Goal: Check status: Check status

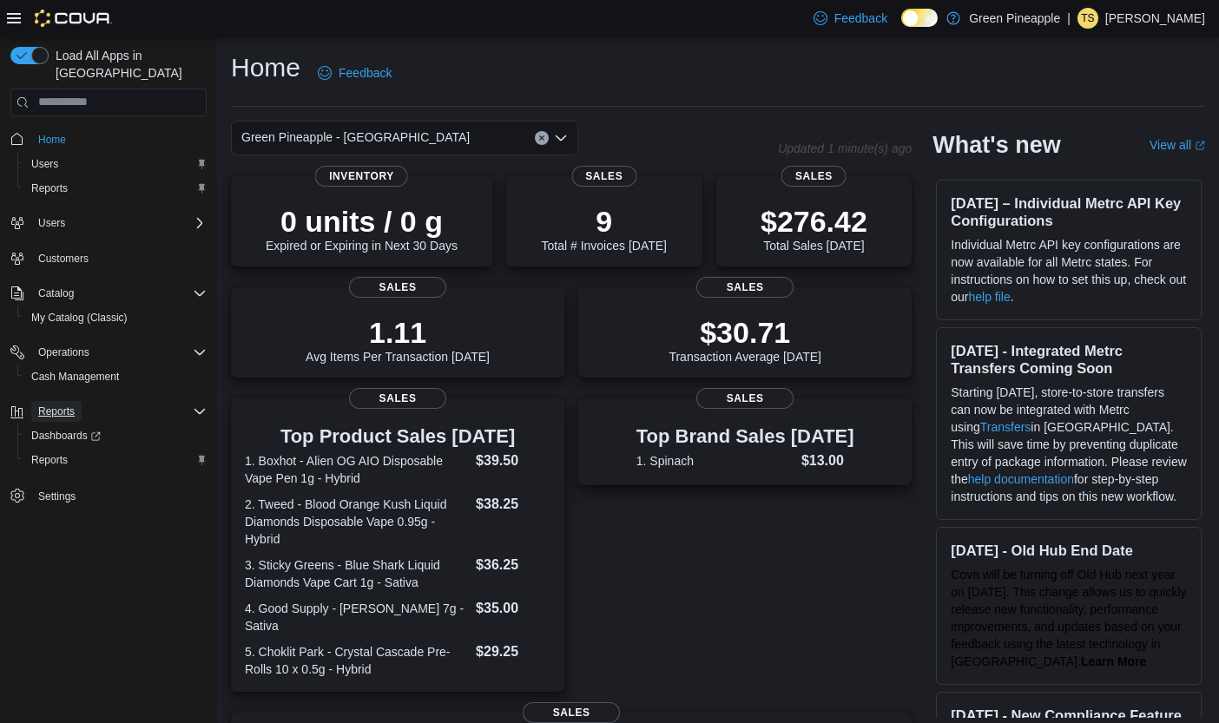
click at [74, 405] on span "Reports" at bounding box center [56, 412] width 36 height 14
click at [72, 405] on span "Reports" at bounding box center [56, 412] width 36 height 14
click at [82, 450] on div "Reports" at bounding box center [115, 460] width 182 height 21
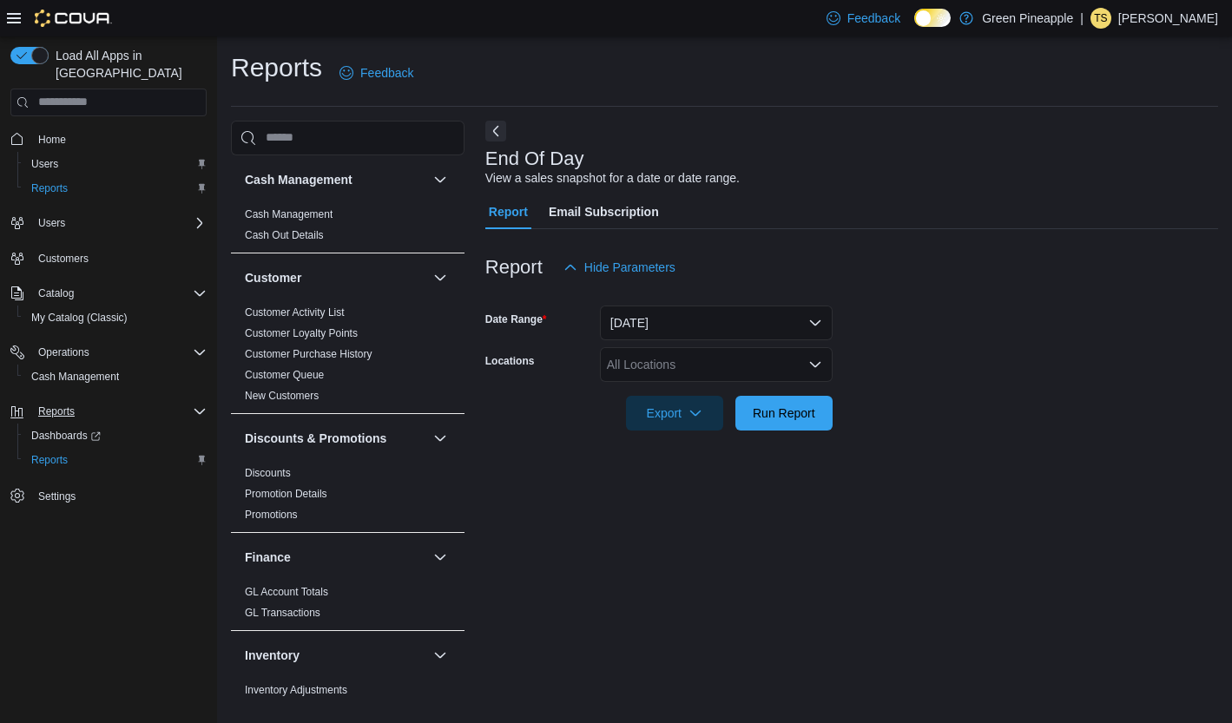
click at [820, 366] on icon "Open list of options" at bounding box center [815, 365] width 14 height 14
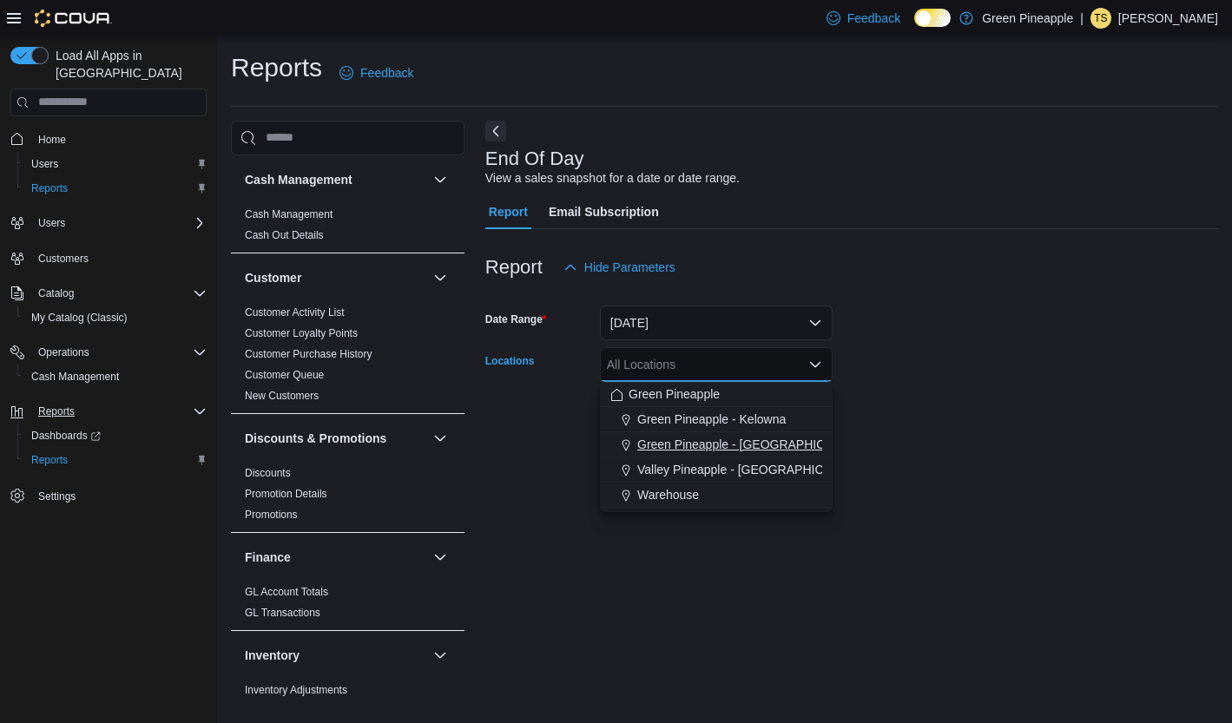
click at [801, 436] on div "Green Pineapple - [GEOGRAPHIC_DATA]" at bounding box center [716, 444] width 212 height 17
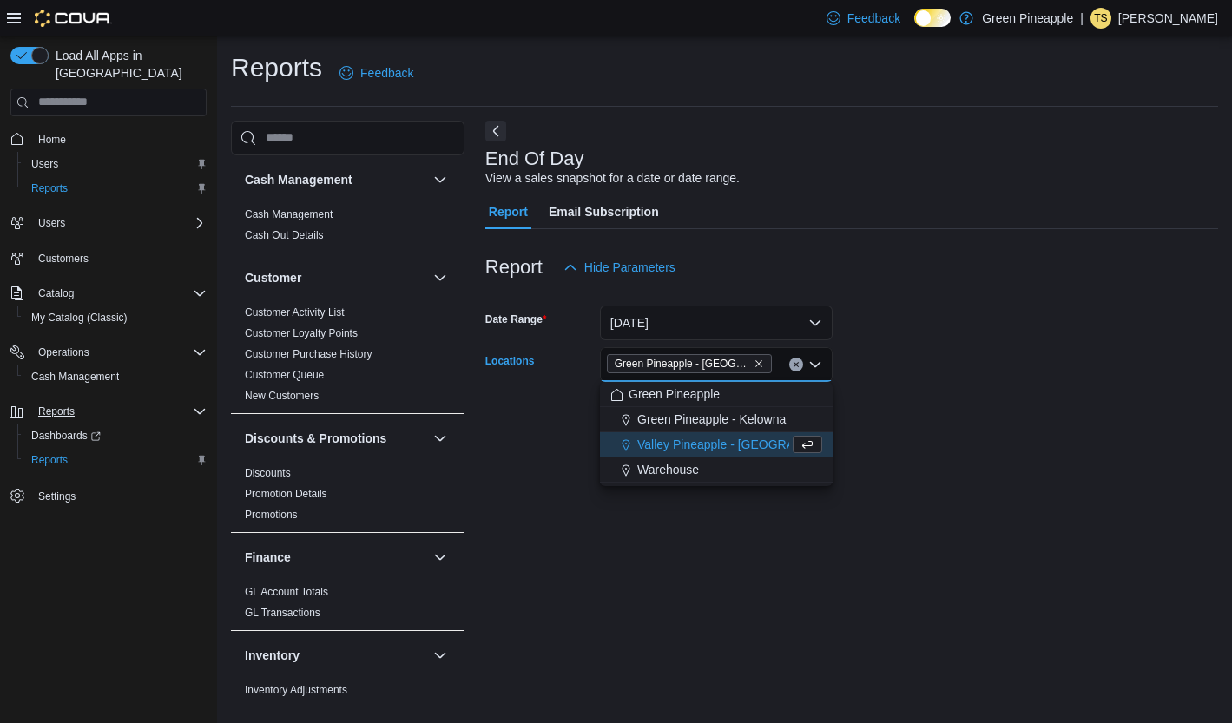
drag, startPoint x: 1046, startPoint y: 438, endPoint x: 892, endPoint y: 436, distance: 154.6
click at [1046, 438] on div at bounding box center [851, 441] width 733 height 21
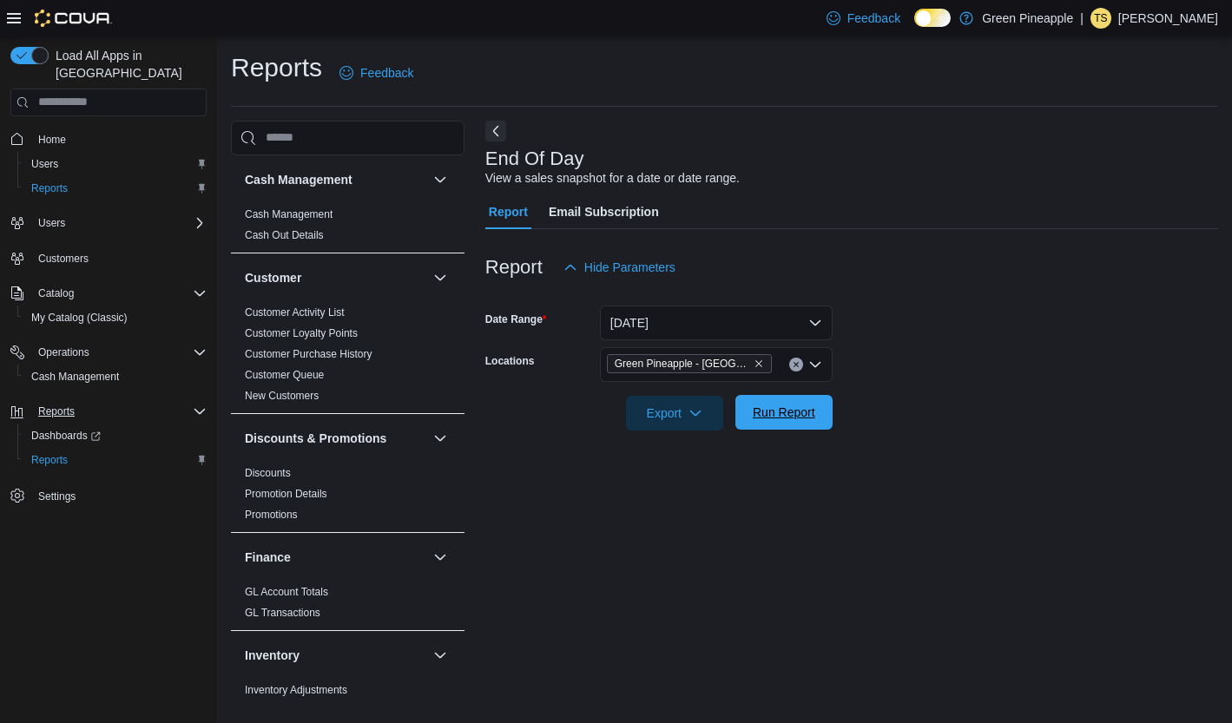
click at [810, 415] on span "Run Report" at bounding box center [784, 412] width 63 height 17
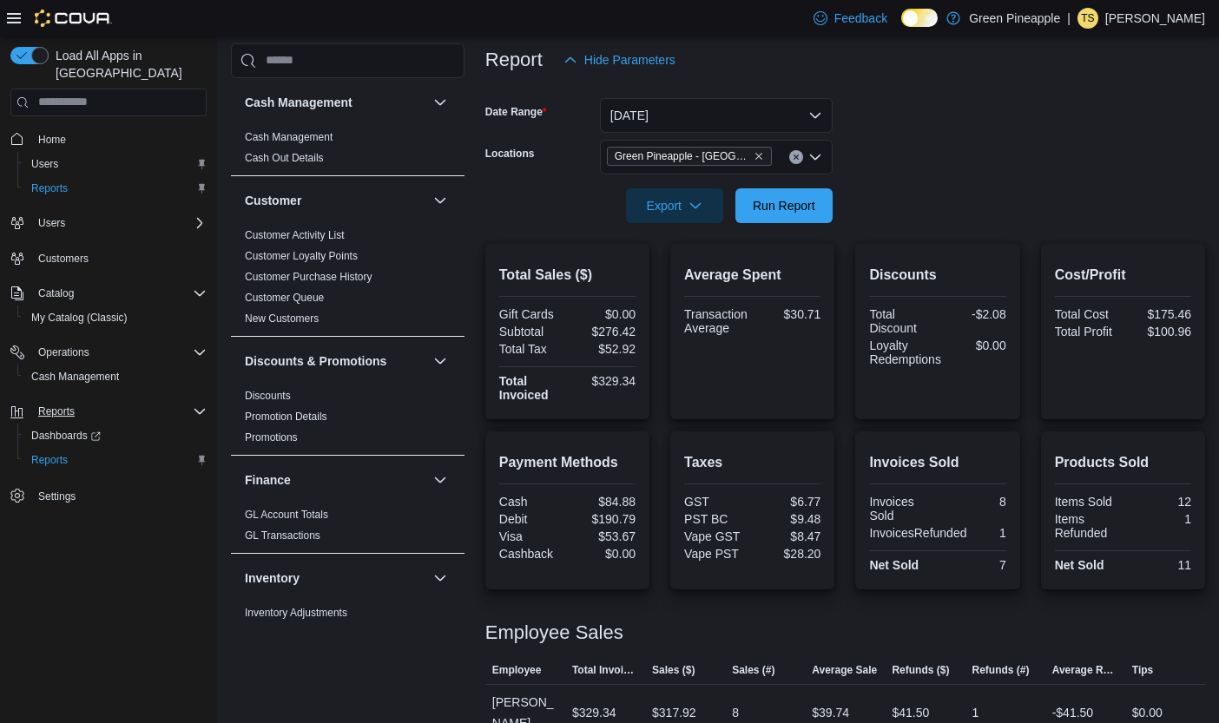
scroll to position [219, 0]
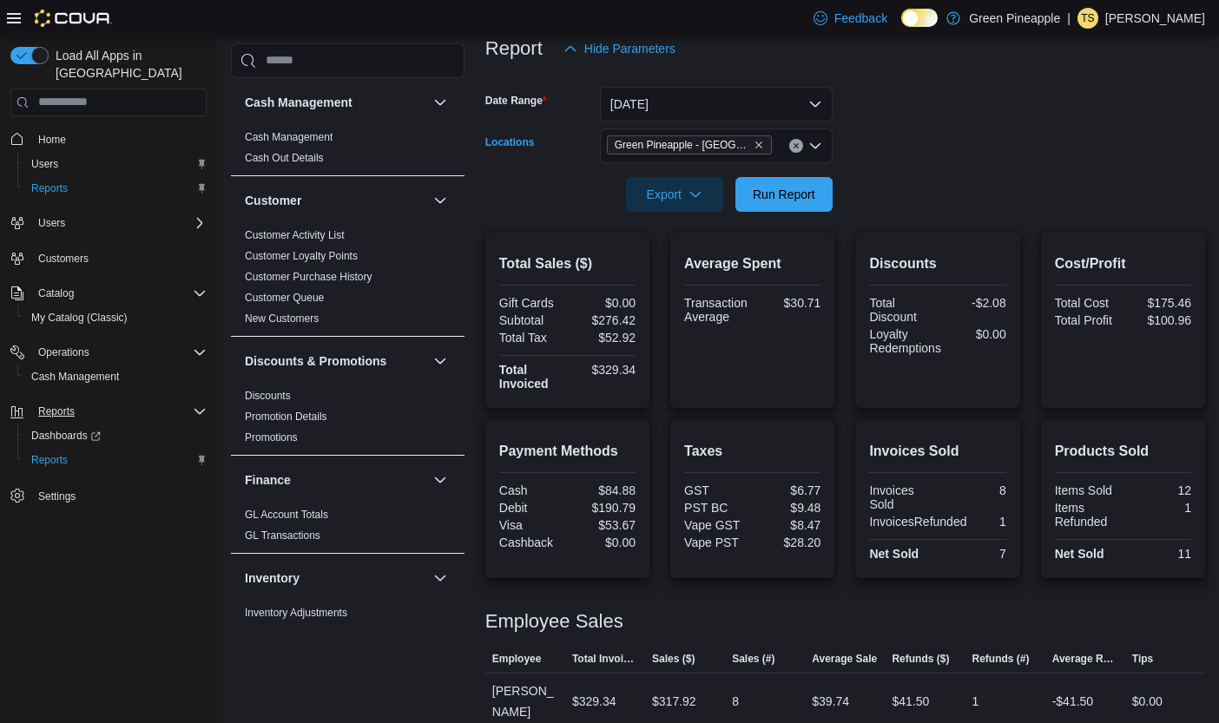
click at [816, 148] on icon "Open list of options" at bounding box center [815, 144] width 10 height 5
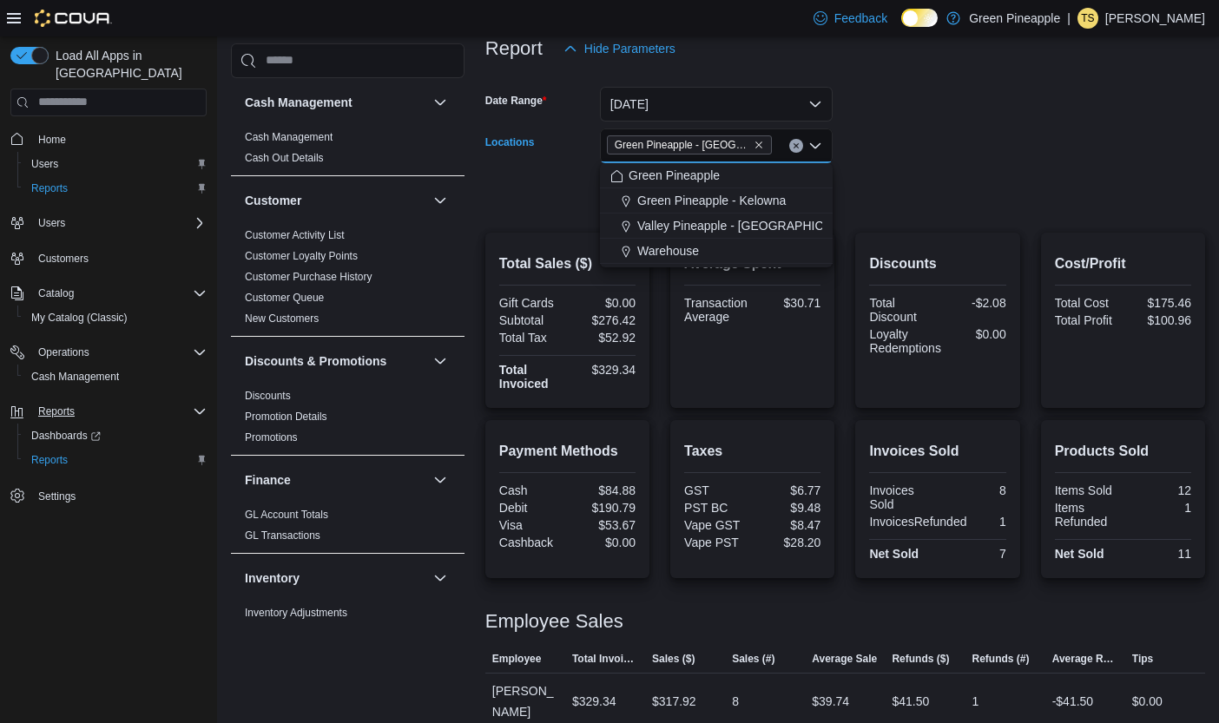
drag, startPoint x: 882, startPoint y: 148, endPoint x: 836, endPoint y: 134, distance: 48.1
click at [881, 148] on form "Date Range [DATE] Locations Green [GEOGRAPHIC_DATA] - [GEOGRAPHIC_DATA] Combo b…" at bounding box center [845, 139] width 720 height 146
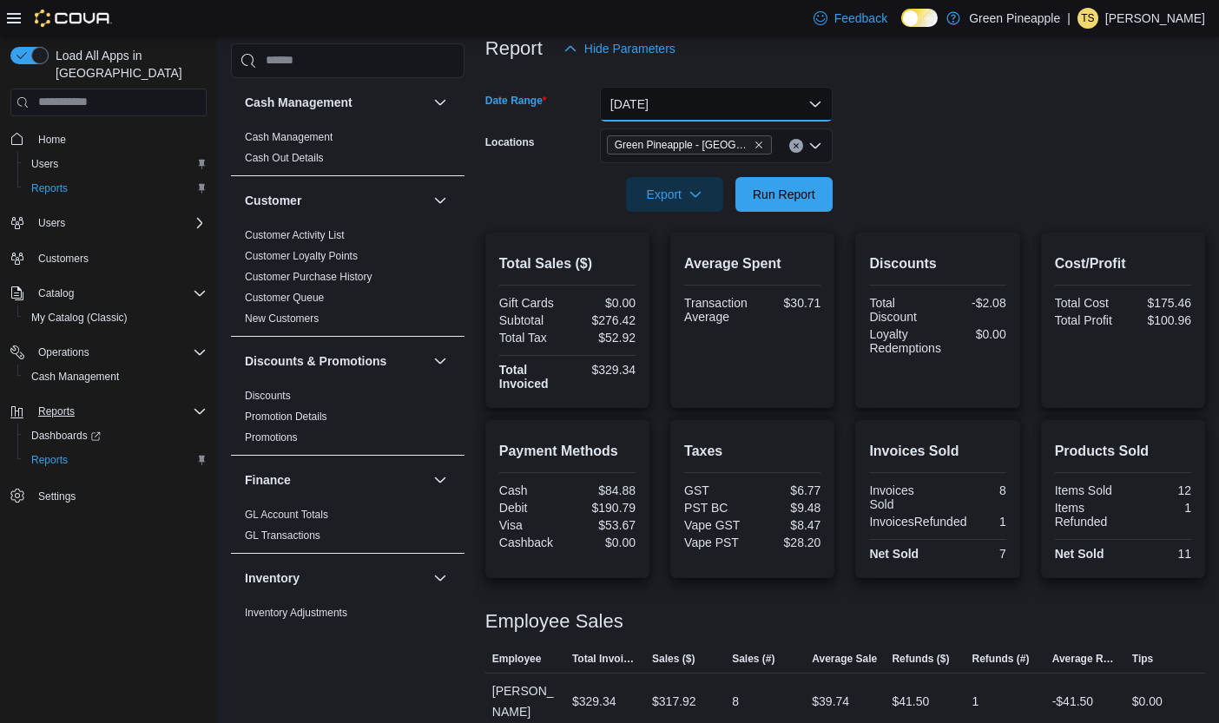
click at [821, 109] on button "[DATE]" at bounding box center [716, 104] width 233 height 35
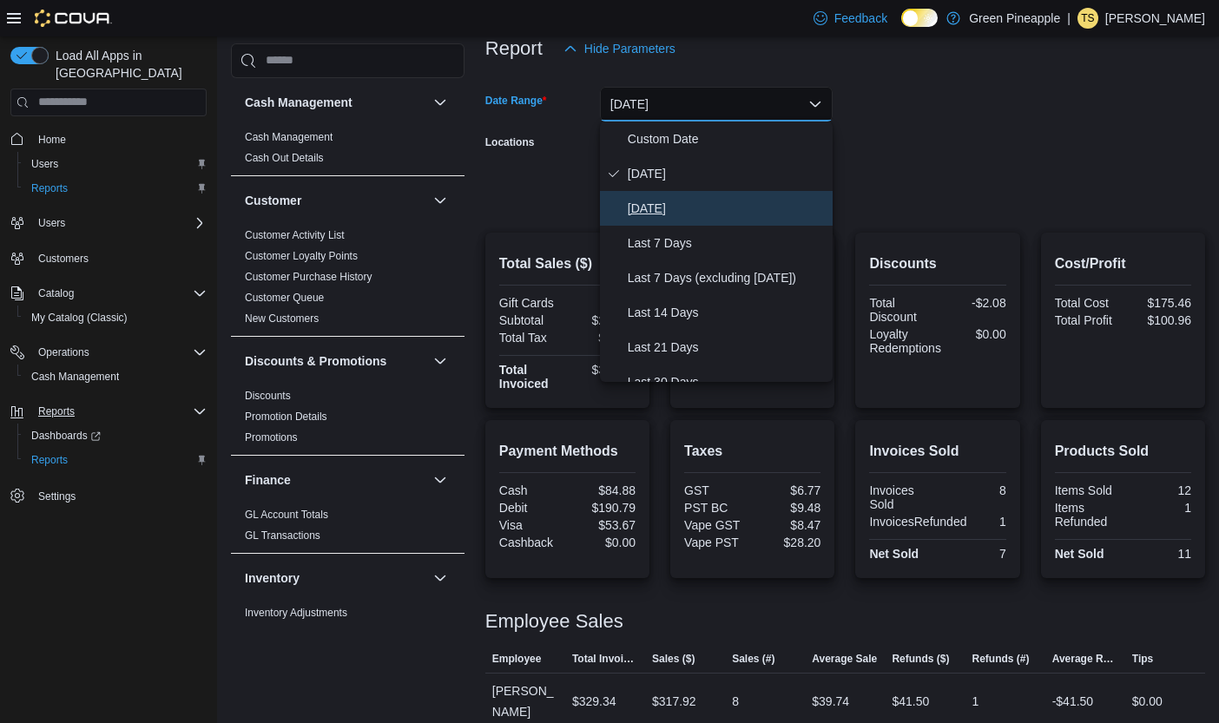
click at [732, 204] on span "[DATE]" at bounding box center [727, 208] width 198 height 21
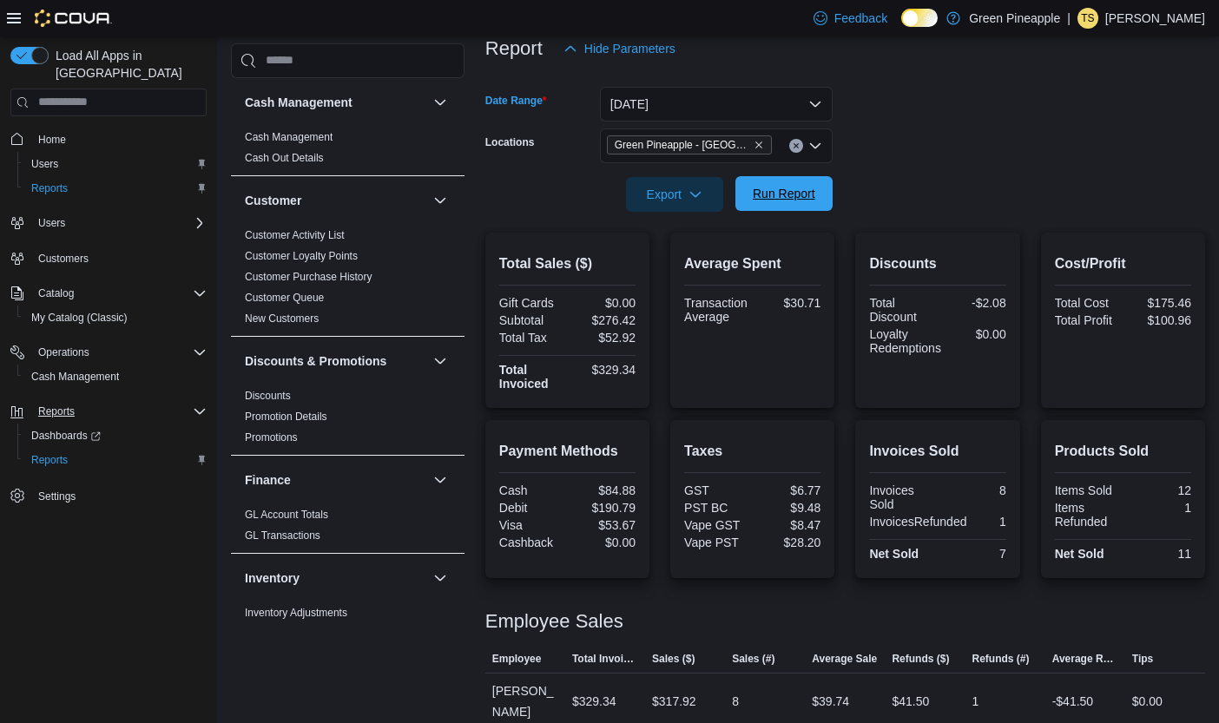
click at [770, 197] on span "Run Report" at bounding box center [784, 193] width 63 height 17
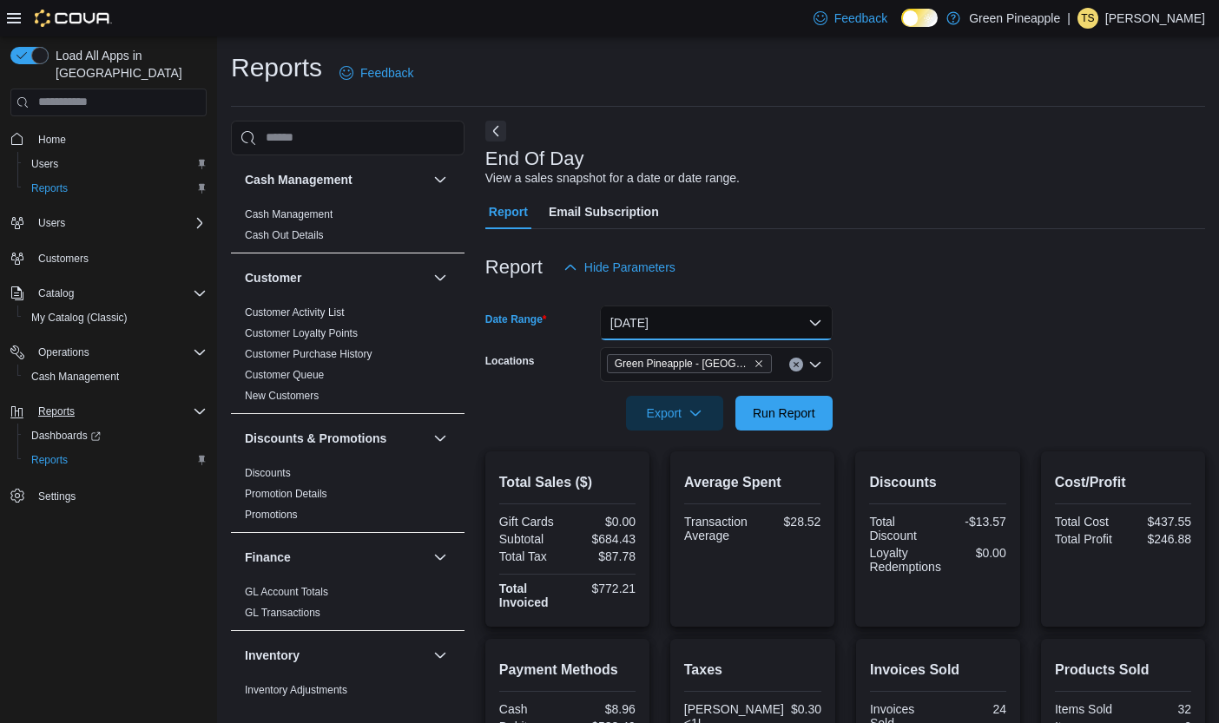
click at [814, 327] on button "[DATE]" at bounding box center [716, 323] width 233 height 35
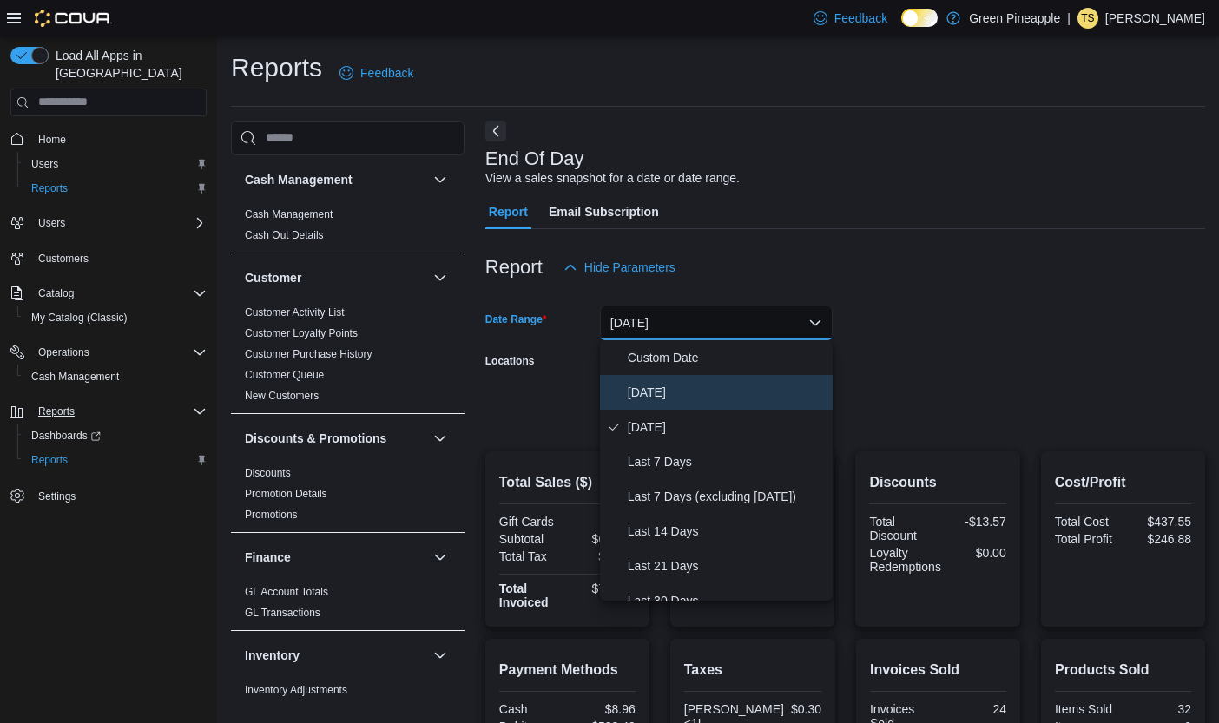
click at [649, 382] on span "[DATE]" at bounding box center [727, 392] width 198 height 21
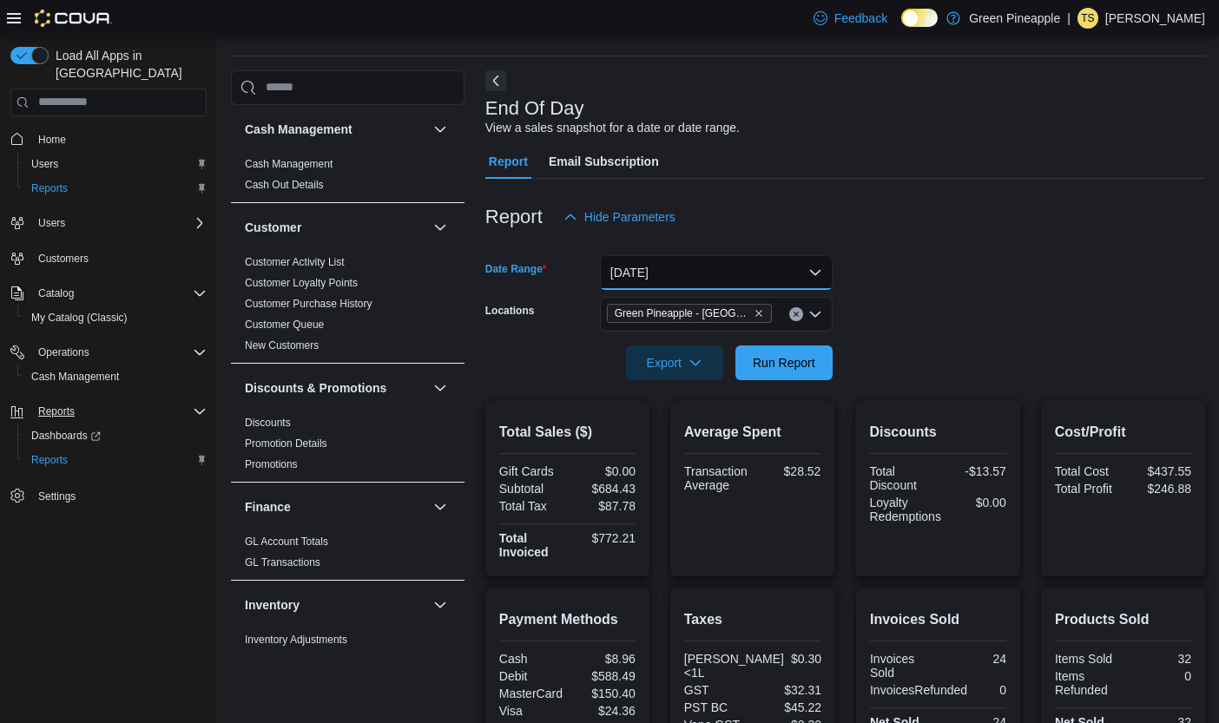
scroll to position [47, 0]
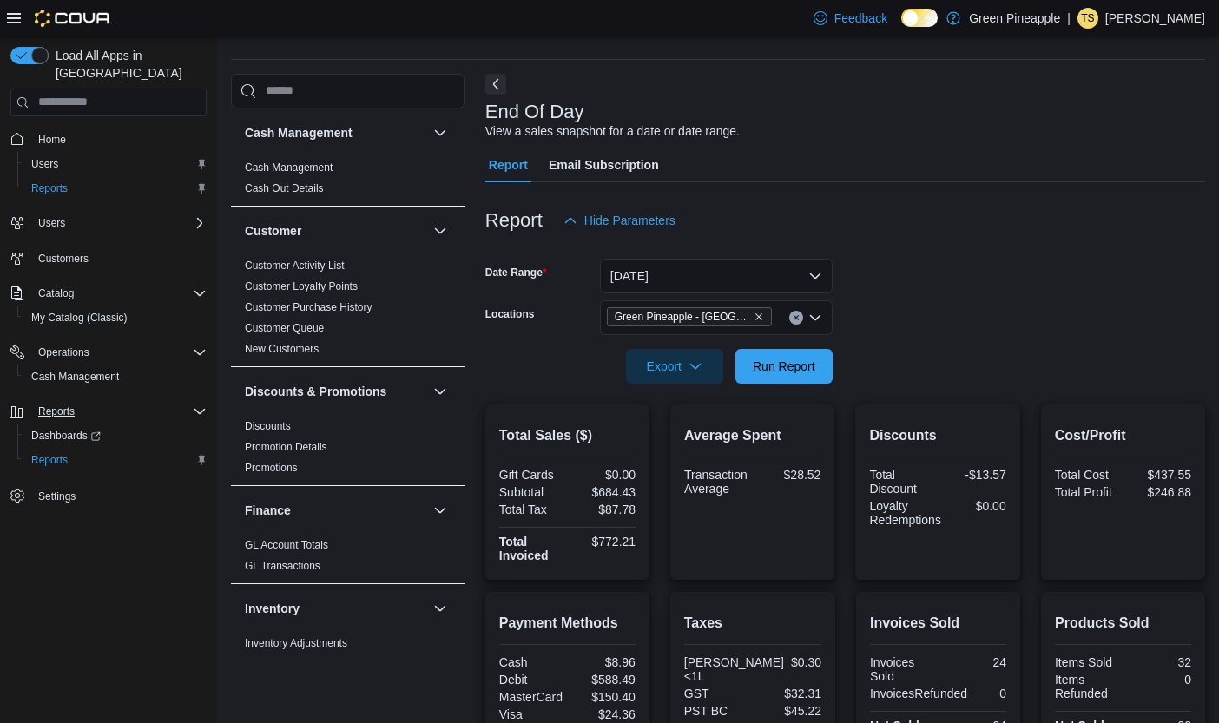
click at [791, 388] on div at bounding box center [845, 394] width 720 height 21
click at [792, 370] on span "Run Report" at bounding box center [784, 365] width 63 height 17
